Goal: Find specific page/section: Find specific page/section

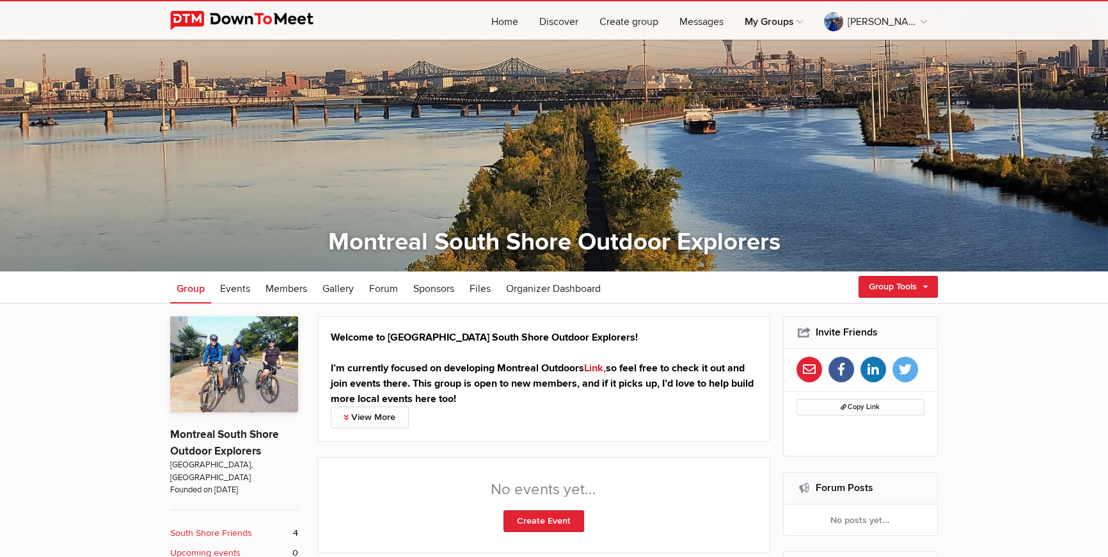
scroll to position [70, 0]
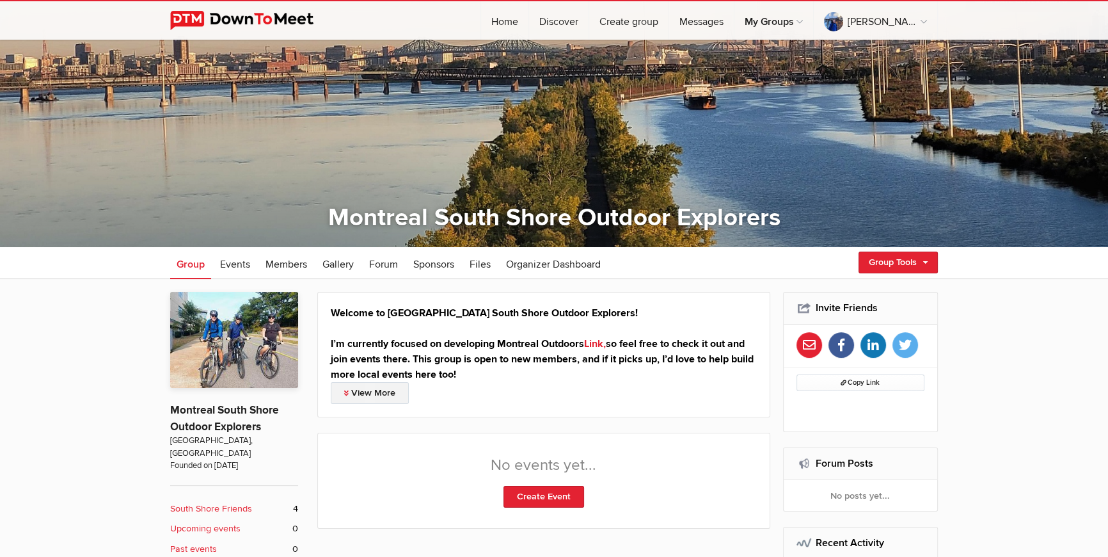
click at [369, 400] on link "View More" at bounding box center [370, 393] width 78 height 22
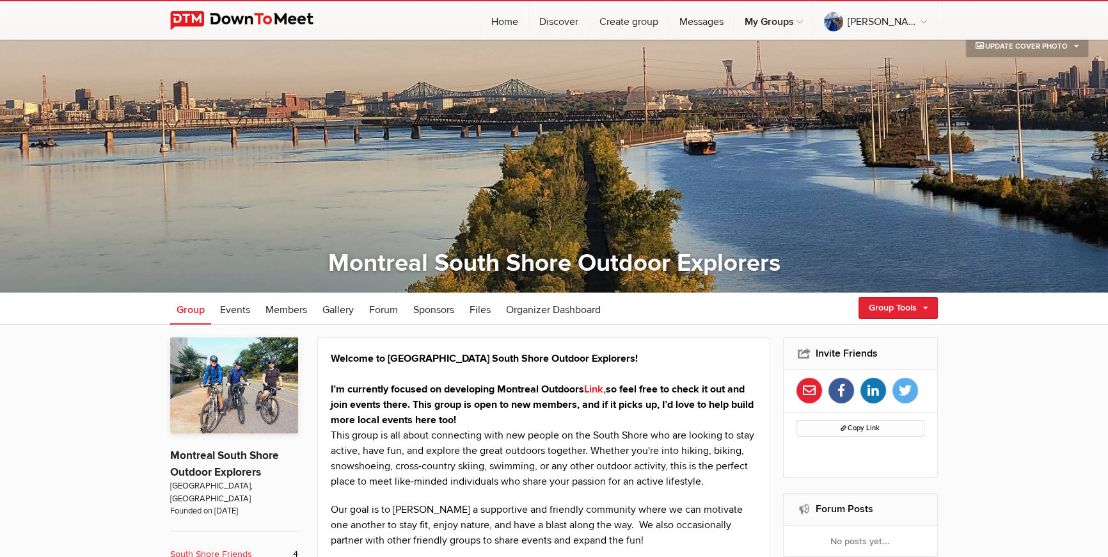
scroll to position [0, 0]
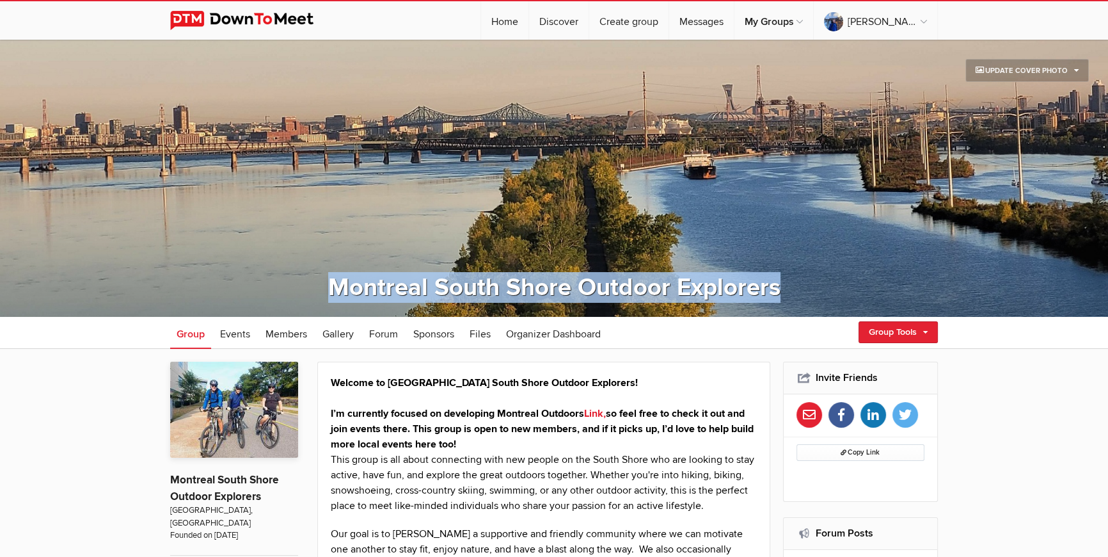
drag, startPoint x: 330, startPoint y: 282, endPoint x: 777, endPoint y: 300, distance: 446.9
click at [777, 300] on div "Montreal South Shore Outdoor Explorers" at bounding box center [554, 287] width 642 height 31
copy link "Montreal South Shore Outdoor Explorers"
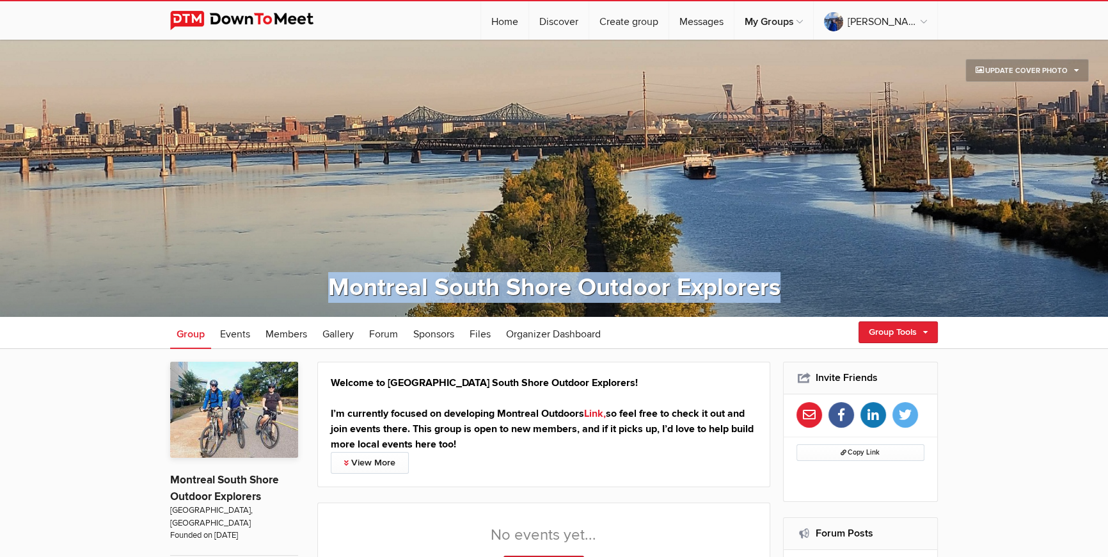
drag, startPoint x: 774, startPoint y: 288, endPoint x: 333, endPoint y: 275, distance: 441.6
click at [310, 277] on div "Montreal South Shore Outdoor Explorers" at bounding box center [554, 287] width 642 height 31
copy link "Montreal South Shore Outdoor Explorers"
